Goal: Task Accomplishment & Management: Complete application form

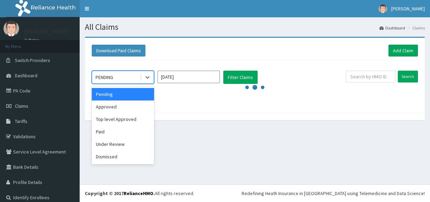
click at [111, 79] on div "PENDING" at bounding box center [105, 77] width 18 height 7
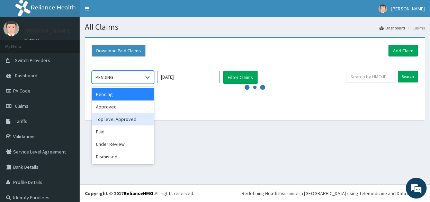
click at [130, 120] on div "Top level Approved" at bounding box center [123, 119] width 62 height 12
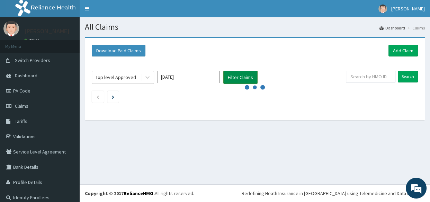
click at [239, 77] on button "Filter Claims" at bounding box center [240, 77] width 34 height 13
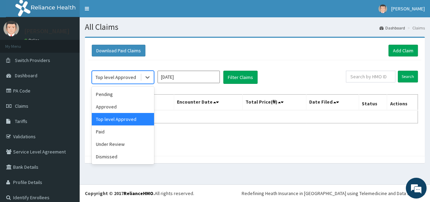
click at [119, 79] on div "Top level Approved" at bounding box center [116, 77] width 40 height 7
click at [119, 107] on div "Approved" at bounding box center [123, 106] width 62 height 12
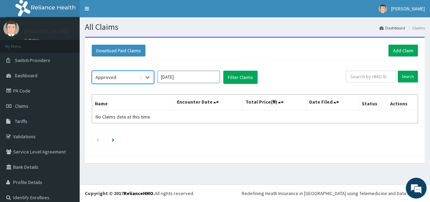
click at [117, 73] on div "Approved" at bounding box center [116, 77] width 48 height 11
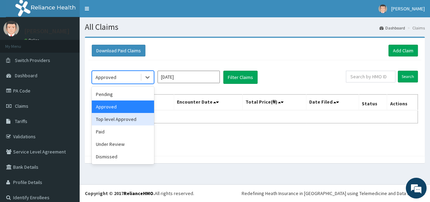
click at [128, 123] on div "Top level Approved" at bounding box center [123, 119] width 62 height 12
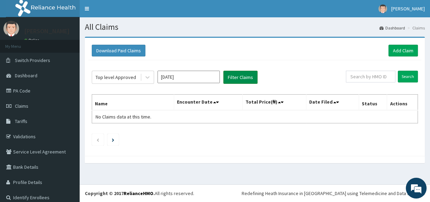
click at [239, 79] on button "Filter Claims" at bounding box center [240, 77] width 34 height 13
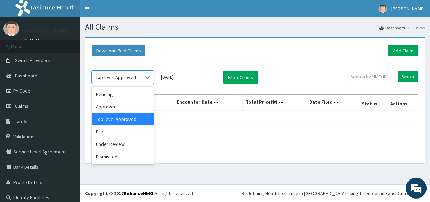
click at [128, 78] on div "Top level Approved" at bounding box center [116, 77] width 40 height 7
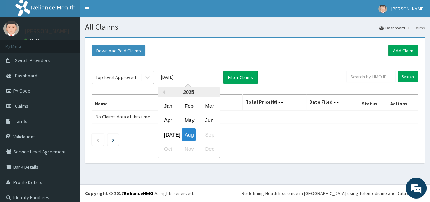
click at [193, 76] on input "Aug 2025" at bounding box center [188, 77] width 62 height 12
click at [168, 135] on div "Jul" at bounding box center [168, 134] width 14 height 13
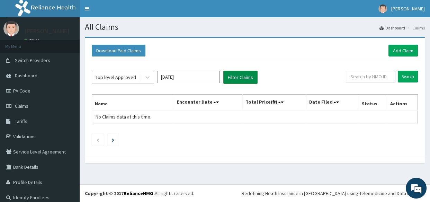
click at [247, 79] on button "Filter Claims" at bounding box center [240, 77] width 34 height 13
click at [242, 78] on button "Filter Claims" at bounding box center [240, 77] width 34 height 13
click at [240, 78] on button "Filter Claims" at bounding box center [240, 77] width 34 height 13
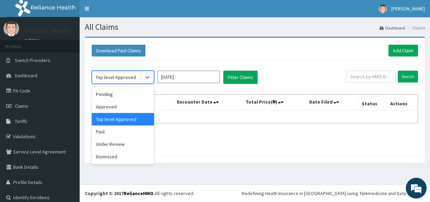
click at [126, 78] on div "Top level Approved" at bounding box center [116, 77] width 40 height 7
click at [124, 121] on div "Top level Approved" at bounding box center [123, 119] width 62 height 12
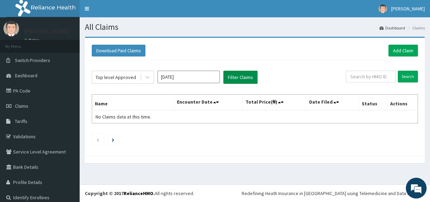
click at [241, 74] on button "Filter Claims" at bounding box center [240, 77] width 34 height 13
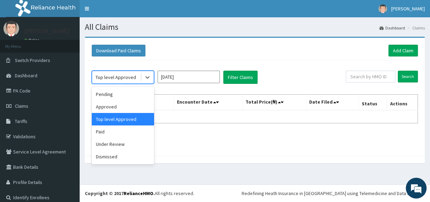
click at [111, 76] on div "Top level Approved" at bounding box center [116, 77] width 40 height 7
click at [116, 96] on div "Pending" at bounding box center [123, 94] width 62 height 12
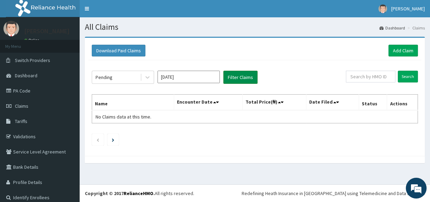
click at [238, 77] on button "Filter Claims" at bounding box center [240, 77] width 34 height 13
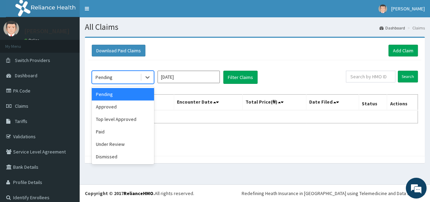
click at [118, 77] on div "Pending" at bounding box center [116, 77] width 48 height 11
click at [133, 116] on div "Top level Approved" at bounding box center [123, 119] width 62 height 12
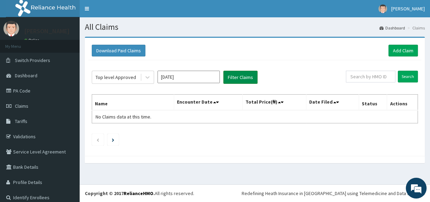
click at [235, 80] on button "Filter Claims" at bounding box center [240, 77] width 34 height 13
click at [164, 76] on input "Jul 2025" at bounding box center [188, 77] width 62 height 12
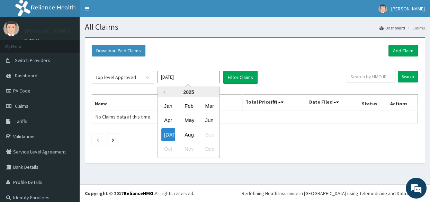
drag, startPoint x: 190, startPoint y: 138, endPoint x: 215, endPoint y: 104, distance: 41.8
click at [190, 136] on div "Aug" at bounding box center [189, 134] width 14 height 13
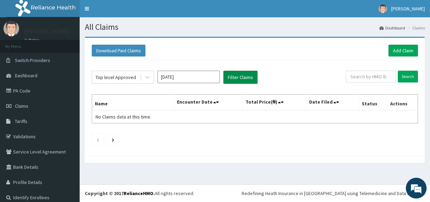
click at [244, 82] on button "Filter Claims" at bounding box center [240, 77] width 34 height 13
click at [236, 78] on button "Filter Claims" at bounding box center [240, 77] width 34 height 13
click at [234, 78] on button "Filter Claims" at bounding box center [240, 77] width 34 height 13
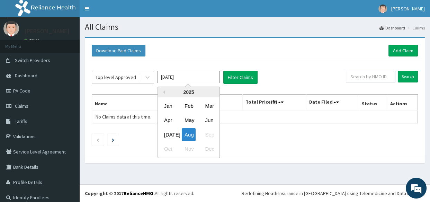
click at [187, 77] on input "[DATE]" at bounding box center [188, 77] width 62 height 12
drag, startPoint x: 168, startPoint y: 137, endPoint x: 226, endPoint y: 105, distance: 67.1
click at [168, 137] on div "Jul" at bounding box center [168, 134] width 14 height 13
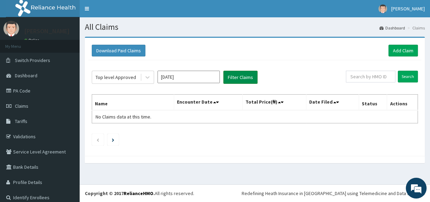
click at [243, 76] on button "Filter Claims" at bounding box center [240, 77] width 34 height 13
click at [238, 78] on button "Filter Claims" at bounding box center [240, 77] width 34 height 13
click at [238, 79] on button "Filter Claims" at bounding box center [240, 77] width 34 height 13
click at [177, 77] on input "Jul 2025" at bounding box center [188, 77] width 62 height 12
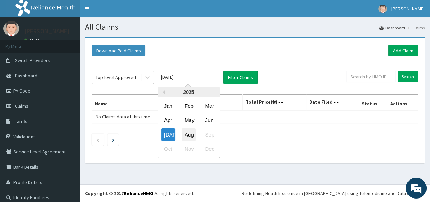
click at [192, 138] on div "Aug" at bounding box center [189, 134] width 14 height 13
type input "[DATE]"
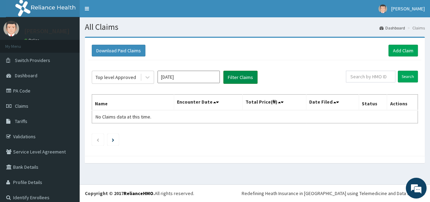
click at [249, 80] on button "Filter Claims" at bounding box center [240, 77] width 34 height 13
click at [234, 78] on button "Filter Claims" at bounding box center [240, 77] width 34 height 13
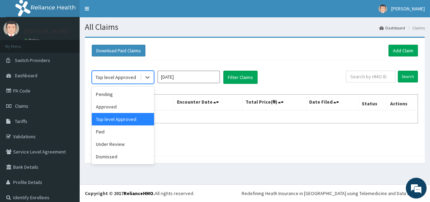
click at [124, 79] on div "Top level Approved" at bounding box center [116, 77] width 40 height 7
click at [132, 122] on div "Top level Approved" at bounding box center [123, 119] width 62 height 12
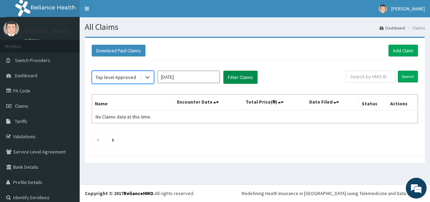
click at [237, 80] on button "Filter Claims" at bounding box center [240, 77] width 34 height 13
click at [250, 77] on button "Filter Claims" at bounding box center [240, 77] width 34 height 13
click at [148, 82] on div at bounding box center [147, 77] width 12 height 12
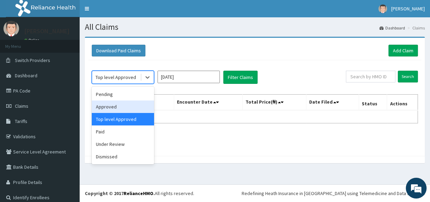
click at [128, 110] on div "Approved" at bounding box center [123, 106] width 62 height 12
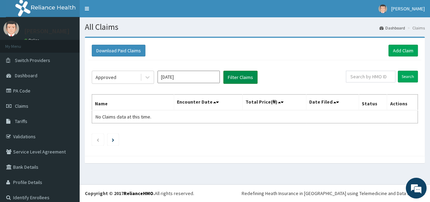
click at [241, 78] on button "Filter Claims" at bounding box center [240, 77] width 34 height 13
click at [238, 78] on button "Filter Claims" at bounding box center [240, 77] width 34 height 13
click at [27, 74] on span "Dashboard" at bounding box center [26, 75] width 22 height 6
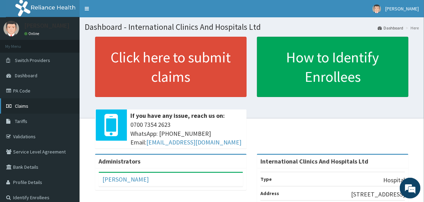
click at [36, 107] on link "Claims" at bounding box center [40, 105] width 80 height 15
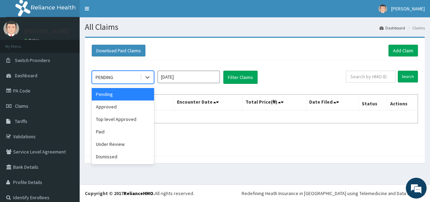
click at [120, 78] on div "PENDING" at bounding box center [116, 77] width 48 height 11
click at [122, 116] on div "Top level Approved" at bounding box center [123, 119] width 62 height 12
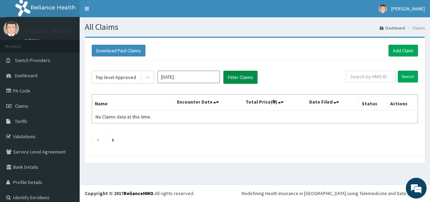
click at [228, 79] on button "Filter Claims" at bounding box center [240, 77] width 34 height 13
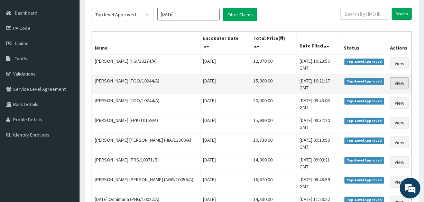
click at [397, 82] on link "View" at bounding box center [399, 83] width 19 height 12
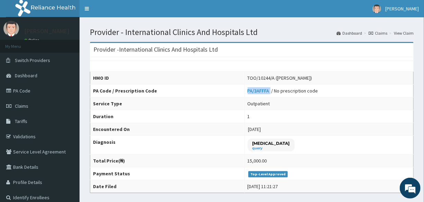
drag, startPoint x: 236, startPoint y: 90, endPoint x: 258, endPoint y: 91, distance: 22.5
click at [258, 91] on td "PA/3AFFFA / No prescription code" at bounding box center [329, 90] width 169 height 13
copy link "PA/3AFFFA"
click at [232, 76] on th "HMO ID" at bounding box center [167, 78] width 155 height 13
drag, startPoint x: 236, startPoint y: 76, endPoint x: 263, endPoint y: 76, distance: 27.0
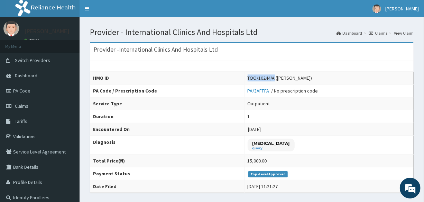
click at [263, 76] on div "TOO/10244/A (Muhammad Sulaiman)" at bounding box center [280, 77] width 65 height 7
copy div "TOO/10244/A"
click at [36, 106] on link "Claims" at bounding box center [40, 105] width 80 height 15
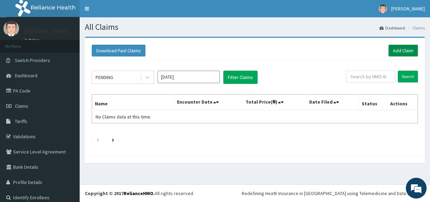
click at [397, 51] on link "Add Claim" at bounding box center [402, 51] width 29 height 12
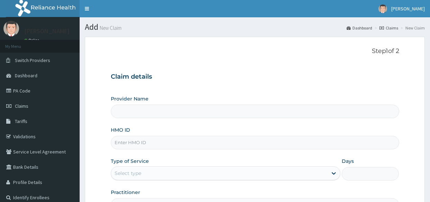
type input "International Clinics And Hospitals Ltd"
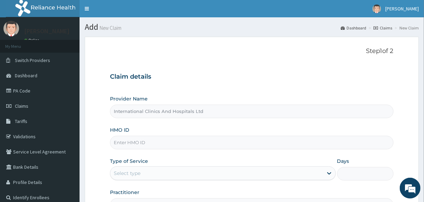
scroll to position [31, 0]
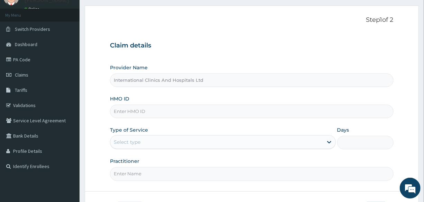
click at [165, 114] on input "HMO ID" at bounding box center [251, 111] width 283 height 13
paste input "TOO/10244/A"
type input "TOO/10244/A"
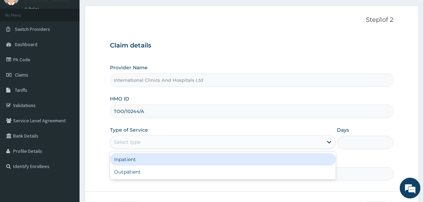
click at [157, 140] on div "Select type" at bounding box center [216, 141] width 212 height 11
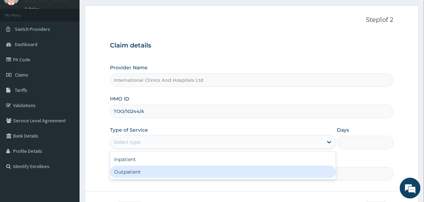
click at [162, 173] on div "Outpatient" at bounding box center [223, 171] width 226 height 12
type input "1"
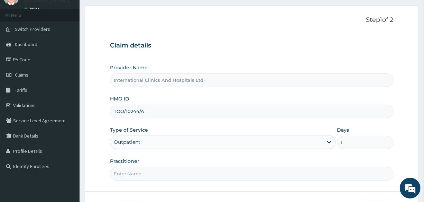
click at [163, 173] on input "Practitioner" at bounding box center [251, 173] width 283 height 13
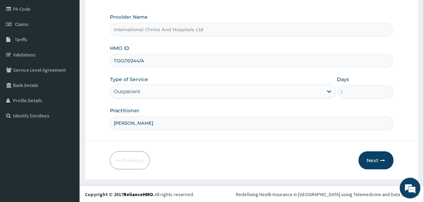
scroll to position [82, 0]
type input "DR.HAMZA"
click at [368, 157] on button "Next" at bounding box center [376, 160] width 35 height 18
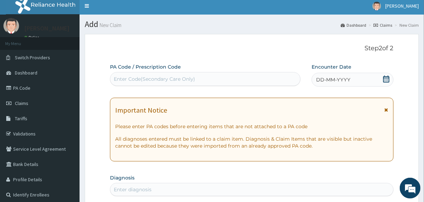
scroll to position [0, 0]
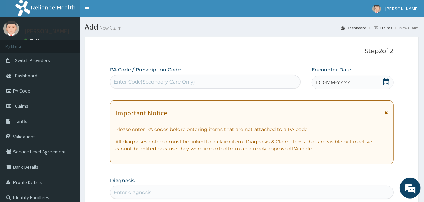
click at [195, 83] on div "Enter Code(Secondary Care Only)" at bounding box center [205, 81] width 190 height 11
paste input "TOO/10244/A"
type input "TOO/10244/A"
click at [156, 81] on div "Enter Code(Secondary Care Only)" at bounding box center [205, 81] width 190 height 11
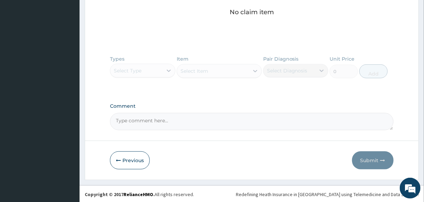
scroll to position [295, 0]
click at [135, 157] on button "Previous" at bounding box center [130, 160] width 40 height 18
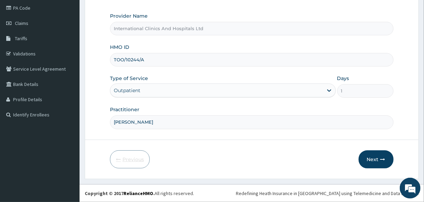
scroll to position [82, 0]
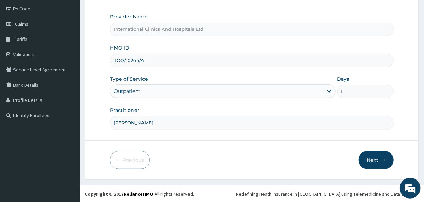
drag, startPoint x: 150, startPoint y: 58, endPoint x: 109, endPoint y: 62, distance: 40.6
click at [109, 62] on form "Step 1 of 2 Claim details Provider Name International Clinics And Hospitals Ltd…" at bounding box center [252, 67] width 334 height 225
click at [371, 159] on button "Next" at bounding box center [376, 160] width 35 height 18
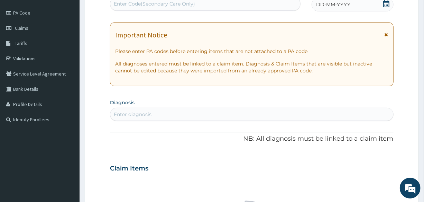
scroll to position [0, 0]
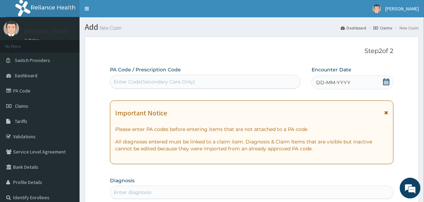
click at [194, 77] on div "Enter Code(Secondary Care Only)" at bounding box center [205, 81] width 190 height 11
paste input "PA/13BF27"
type input "PA/13BF27"
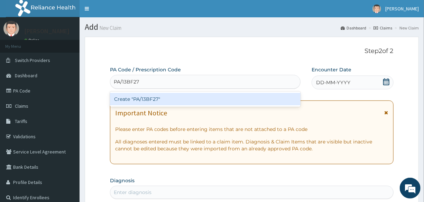
click at [146, 98] on div "Create "PA/13BF27"" at bounding box center [205, 99] width 191 height 12
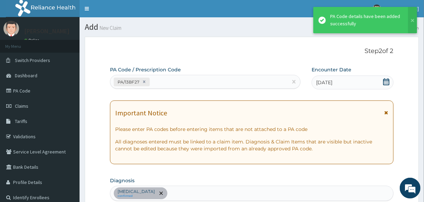
scroll to position [187, 0]
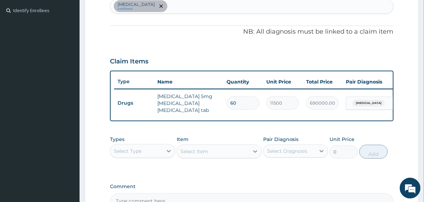
drag, startPoint x: 242, startPoint y: 101, endPoint x: 217, endPoint y: 105, distance: 25.2
click at [217, 105] on tr "Drugs eliquis 5mg apixaban apixaban tab 60 11500 690000.00 Peripheral vascular …" at bounding box center [283, 103] width 339 height 28
type input "3"
type input "34500.00"
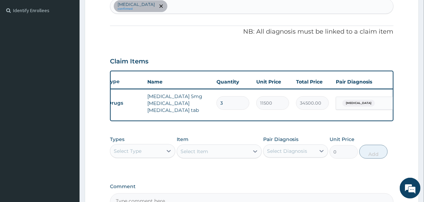
scroll to position [0, 0]
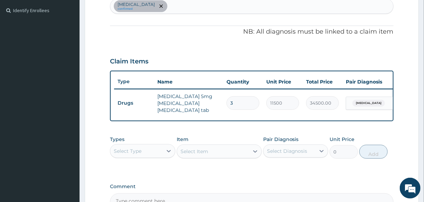
type input "0.00"
type input "3"
type input "34500.00"
type input "3"
click at [241, 131] on div "PA Code / Prescription Code PA/13BF27 Encounter Date 03-08-2025 Important Notic…" at bounding box center [251, 44] width 283 height 331
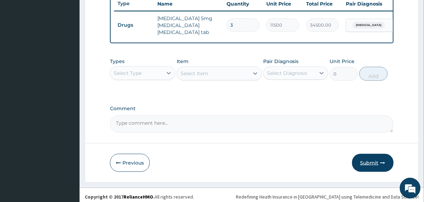
scroll to position [269, 0]
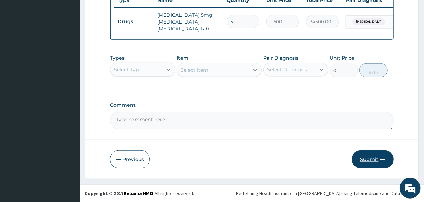
click at [365, 160] on button "Submit" at bounding box center [373, 159] width 42 height 18
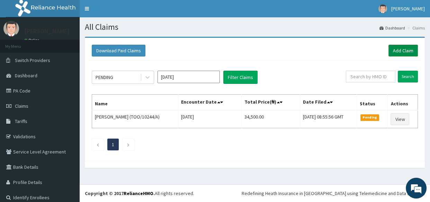
click at [396, 49] on link "Add Claim" at bounding box center [402, 51] width 29 height 12
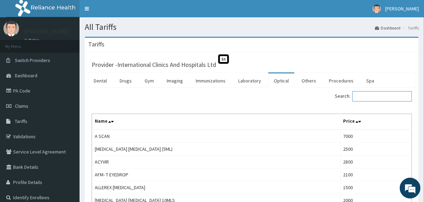
click at [377, 97] on input "Search:" at bounding box center [383, 96] width 60 height 10
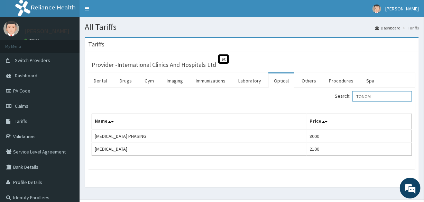
type input "TONOM"
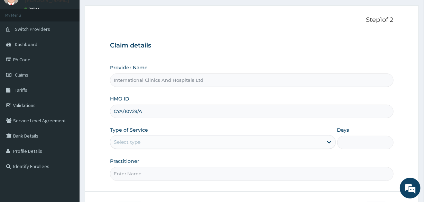
drag, startPoint x: 0, startPoint y: 0, endPoint x: 89, endPoint y: 116, distance: 145.8
click at [89, 116] on form "Step 1 of 2 Claim details Provider Name International Clinics And Hospitals Ltd…" at bounding box center [252, 118] width 334 height 225
type input "CYA/10729/A"
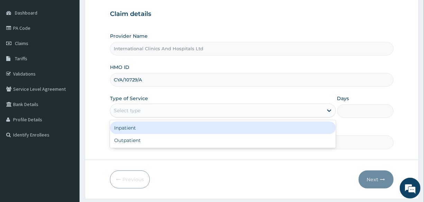
click at [159, 112] on div "Select type" at bounding box center [216, 110] width 212 height 11
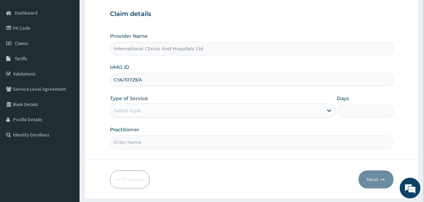
click at [171, 161] on form "Step 1 of 2 Claim details Provider Name International Clinics And Hospitals Ltd…" at bounding box center [252, 86] width 334 height 225
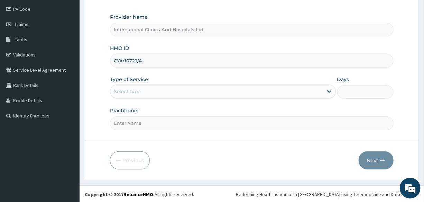
scroll to position [82, 0]
click at [143, 124] on input "Practitioner" at bounding box center [251, 122] width 283 height 13
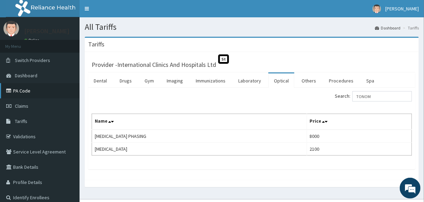
click at [37, 88] on link "PA Code" at bounding box center [40, 90] width 80 height 15
